Goal: Download file/media

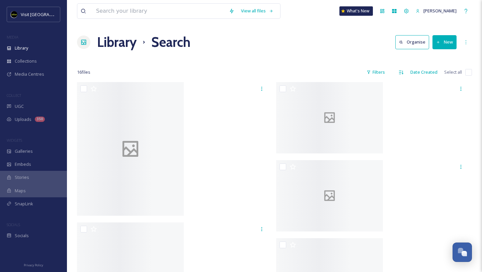
scroll to position [1065, 0]
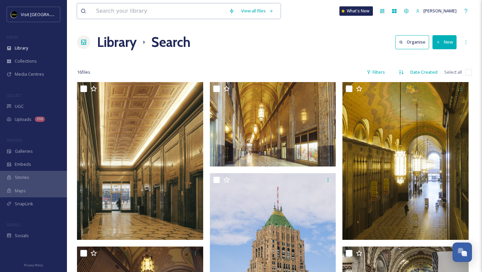
click at [141, 14] on input at bounding box center [159, 11] width 133 height 15
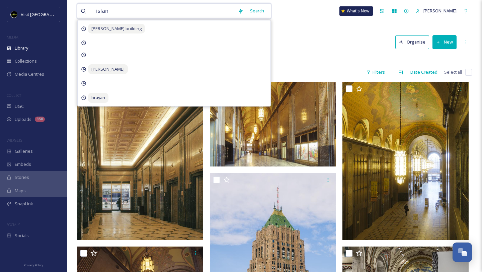
type input "island"
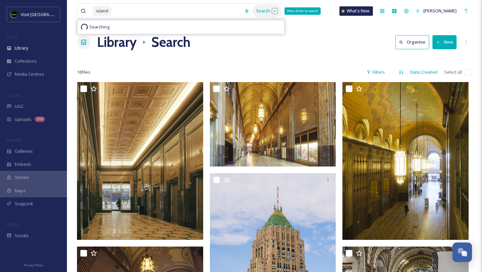
click at [256, 11] on div "Search Press Enter to search" at bounding box center [267, 10] width 28 height 13
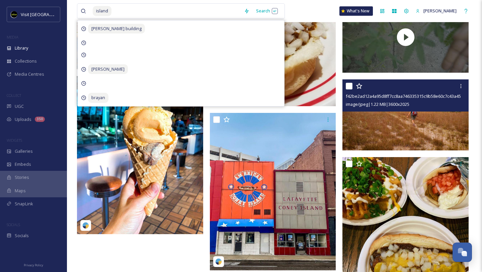
scroll to position [3256, 0]
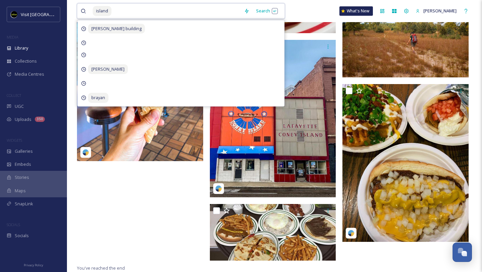
click at [139, 10] on input at bounding box center [176, 11] width 129 height 15
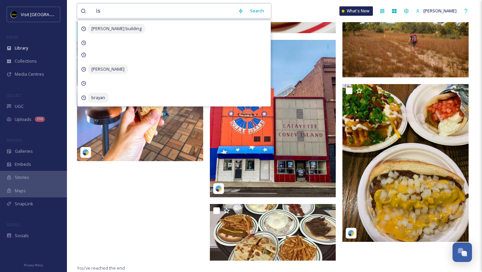
type input "i"
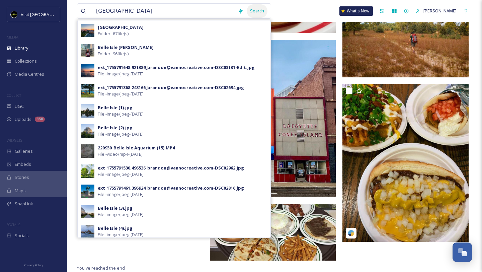
click at [251, 11] on div "Search" at bounding box center [257, 10] width 21 height 13
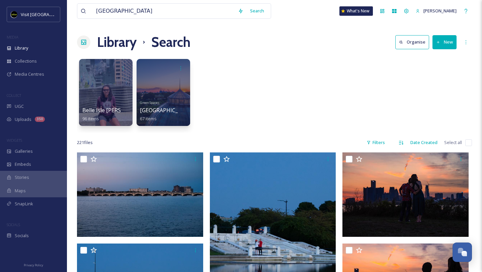
click at [310, 91] on div "Belle Isle [PERSON_NAME] 96 items Green Spaces [GEOGRAPHIC_DATA] 67 items" at bounding box center [274, 94] width 395 height 77
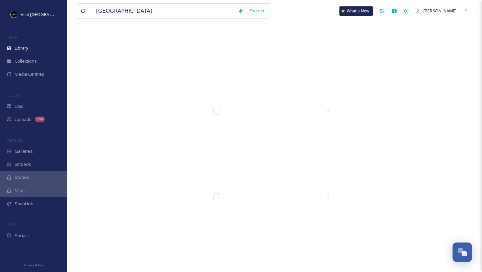
scroll to position [8747, 0]
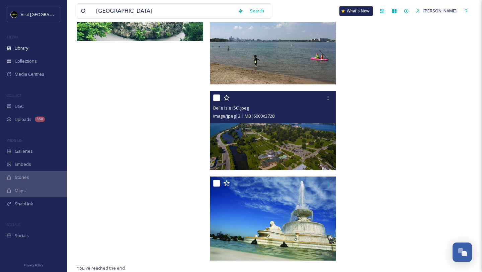
click at [299, 136] on img at bounding box center [273, 130] width 126 height 78
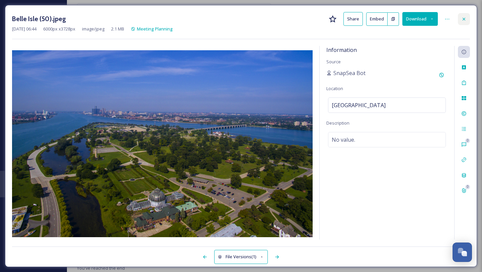
click at [310, 19] on icon at bounding box center [463, 18] width 5 height 5
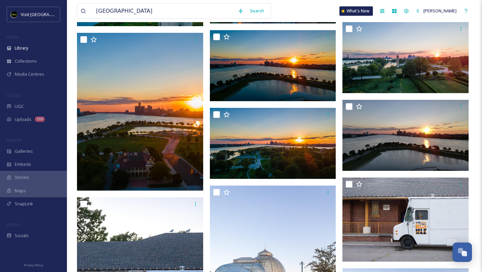
scroll to position [5966, 0]
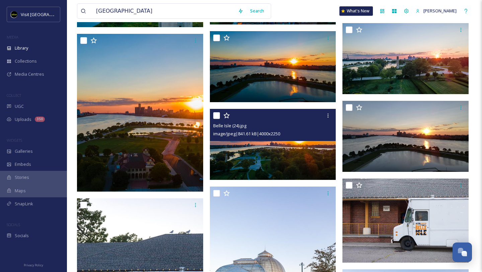
click at [245, 159] on img at bounding box center [273, 144] width 126 height 71
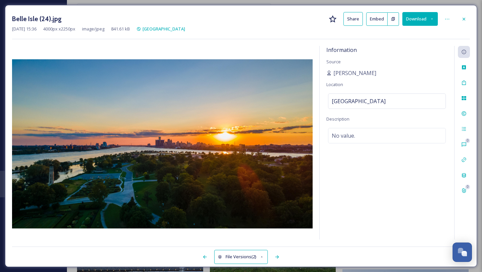
click at [310, 17] on button "Download" at bounding box center [419, 19] width 35 height 14
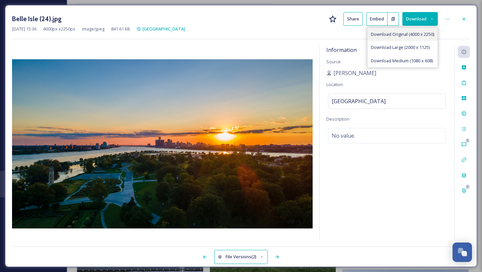
click at [310, 28] on div "Download Original (4000 x 2250)" at bounding box center [403, 34] width 70 height 13
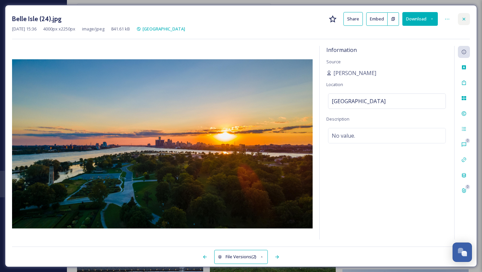
click at [310, 17] on icon at bounding box center [463, 18] width 5 height 5
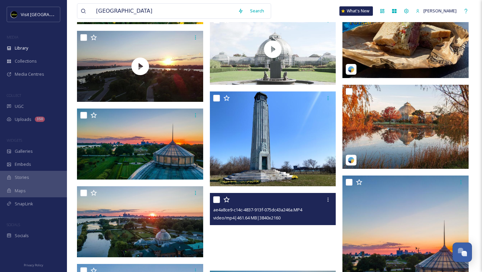
scroll to position [5571, 0]
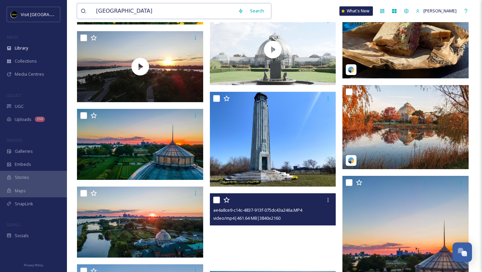
click at [136, 6] on input "[GEOGRAPHIC_DATA]" at bounding box center [164, 11] width 142 height 15
type input "[PERSON_NAME]"
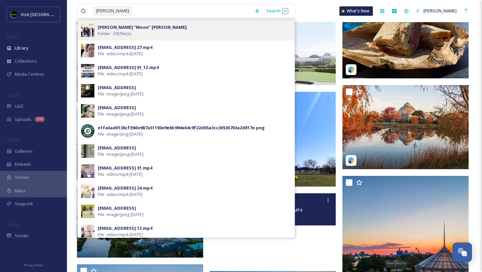
click at [111, 35] on span "Folder - 105 file(s)" at bounding box center [114, 33] width 33 height 6
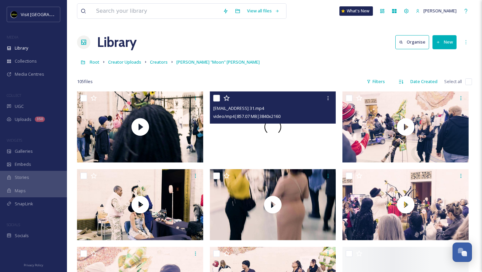
click at [252, 139] on div at bounding box center [273, 126] width 126 height 71
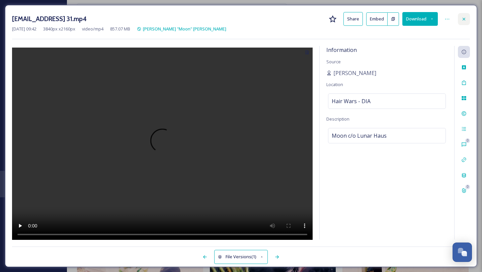
click at [310, 18] on icon at bounding box center [464, 18] width 3 height 3
